Goal: Task Accomplishment & Management: Manage account settings

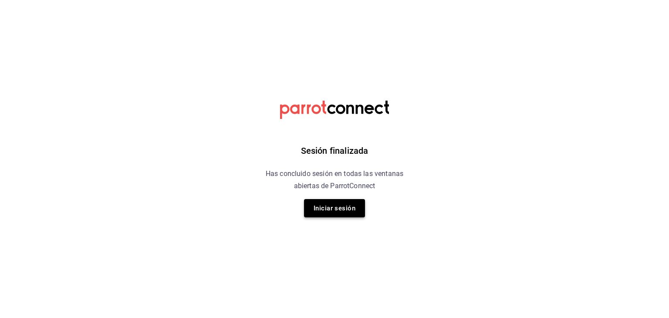
click at [346, 208] on button "Iniciar sesión" at bounding box center [334, 208] width 61 height 18
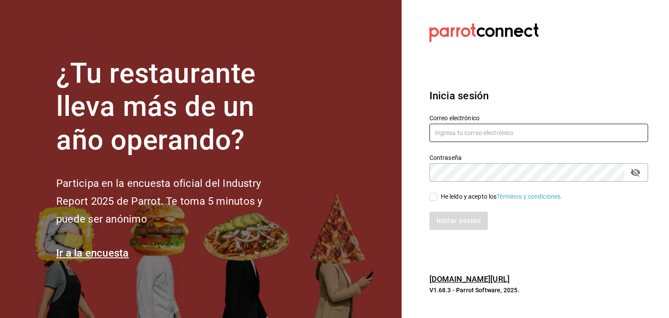
type input "[EMAIL_ADDRESS][DOMAIN_NAME]"
click at [428, 193] on div "He leído y acepto los Términos y condiciones." at bounding box center [533, 192] width 229 height 20
click at [429, 194] on input "He leído y acepto los Términos y condiciones." at bounding box center [433, 197] width 8 height 8
checkbox input "true"
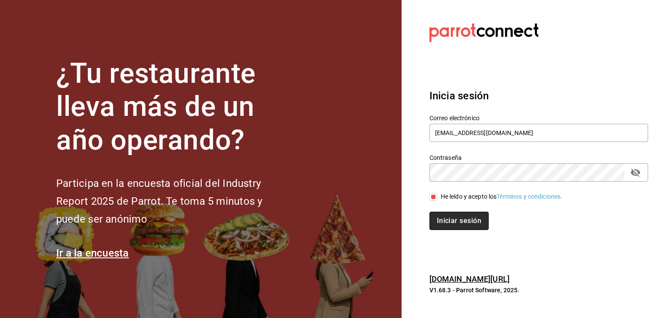
click at [444, 215] on button "Iniciar sesión" at bounding box center [458, 221] width 59 height 18
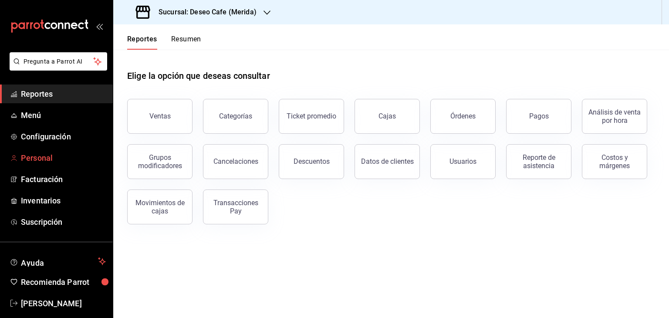
click at [54, 155] on span "Personal" at bounding box center [63, 158] width 85 height 12
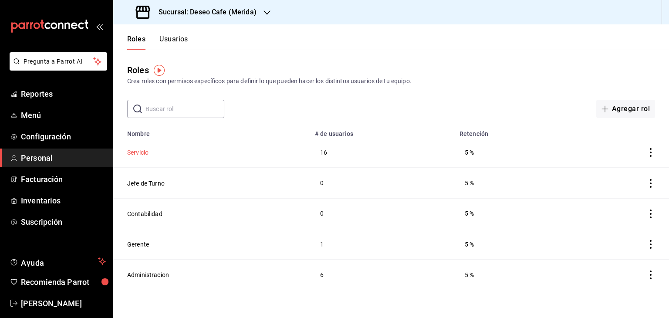
click at [140, 151] on button "Servicio" at bounding box center [137, 152] width 21 height 9
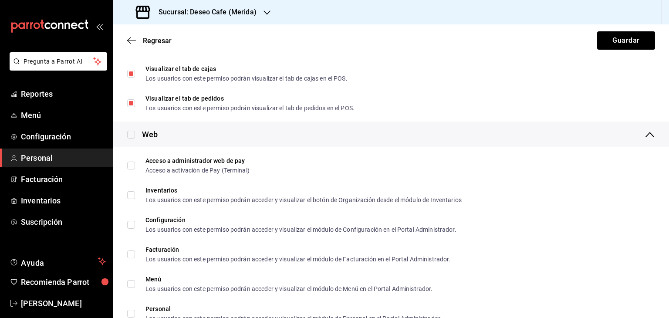
scroll to position [501, 0]
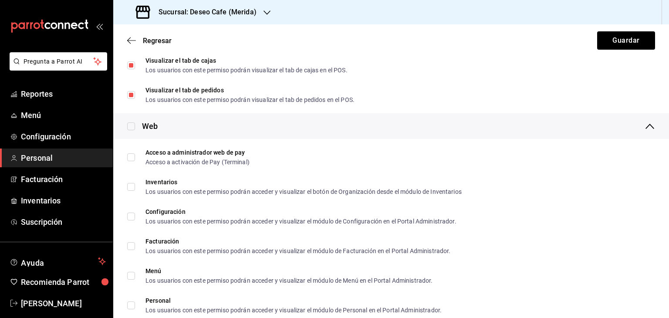
click at [158, 50] on div "Regresar Guardar" at bounding box center [390, 40] width 555 height 32
click at [143, 42] on span "Regresar" at bounding box center [157, 41] width 29 height 8
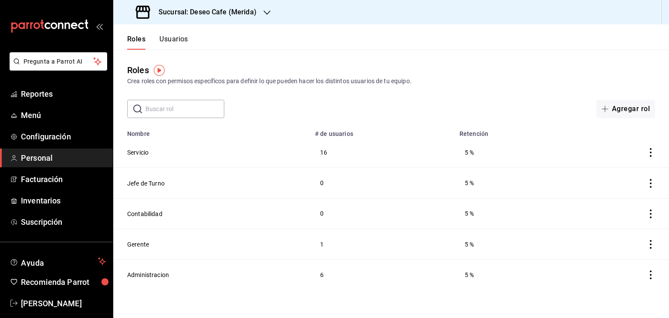
click at [187, 43] on button "Usuarios" at bounding box center [173, 42] width 29 height 15
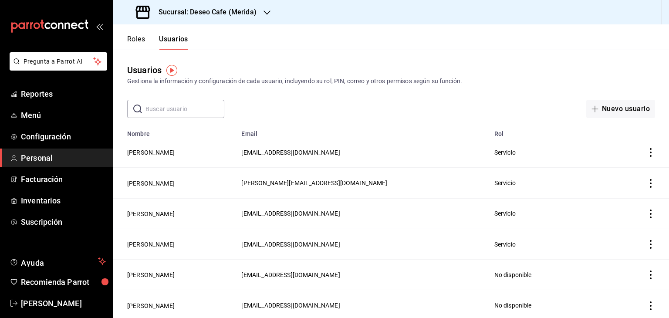
click at [195, 112] on input "text" at bounding box center [184, 108] width 79 height 17
click at [236, 125] on th "Nombre" at bounding box center [174, 131] width 123 height 12
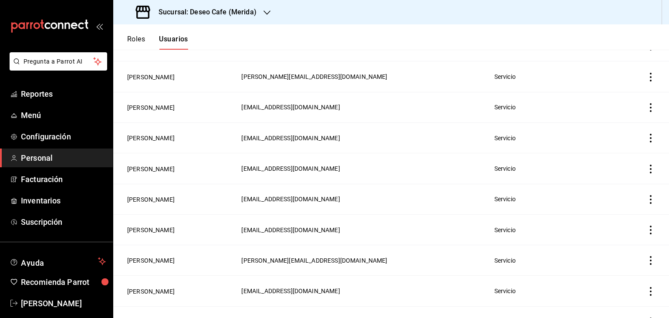
scroll to position [321, 0]
